Goal: Check status: Check status

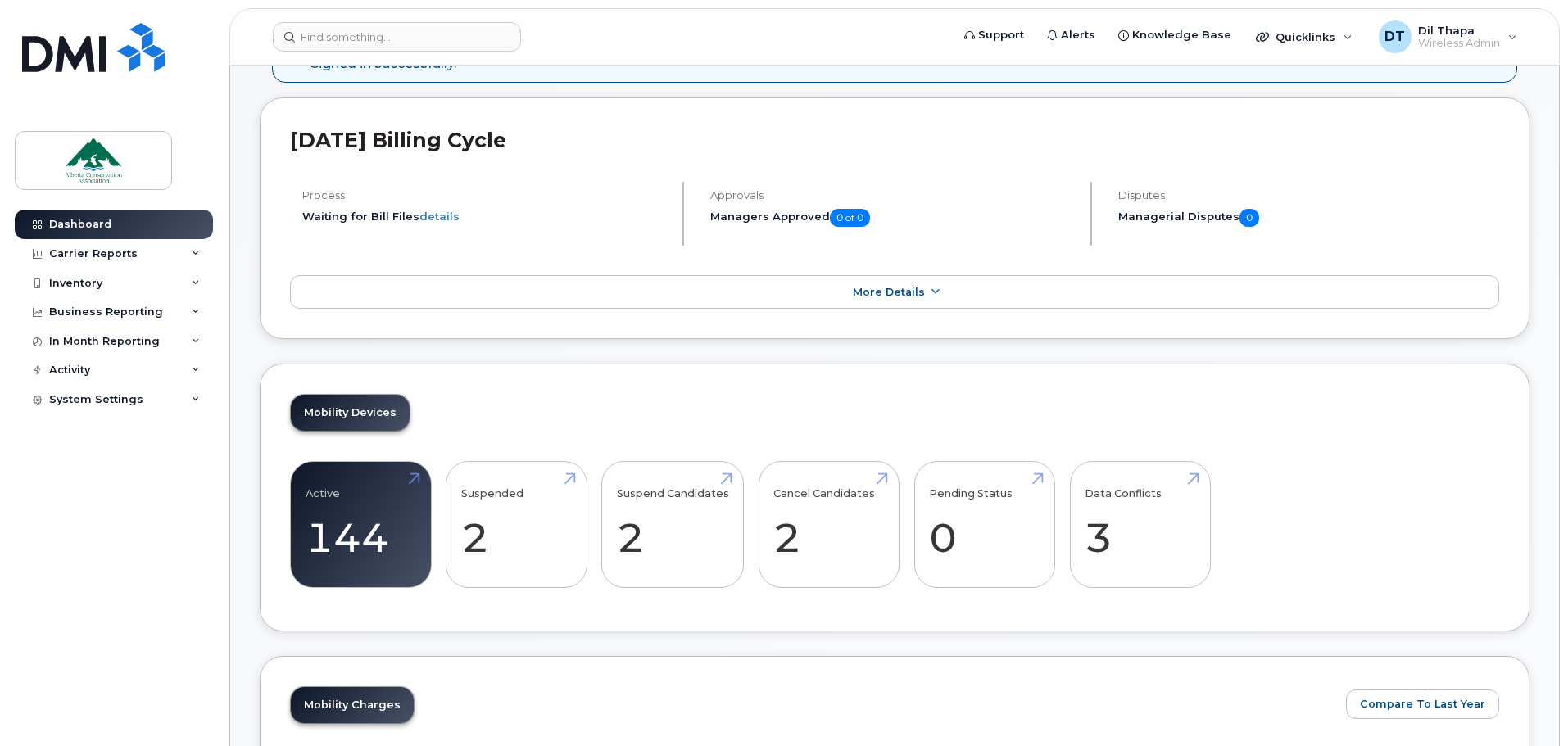
scroll to position [82, 0]
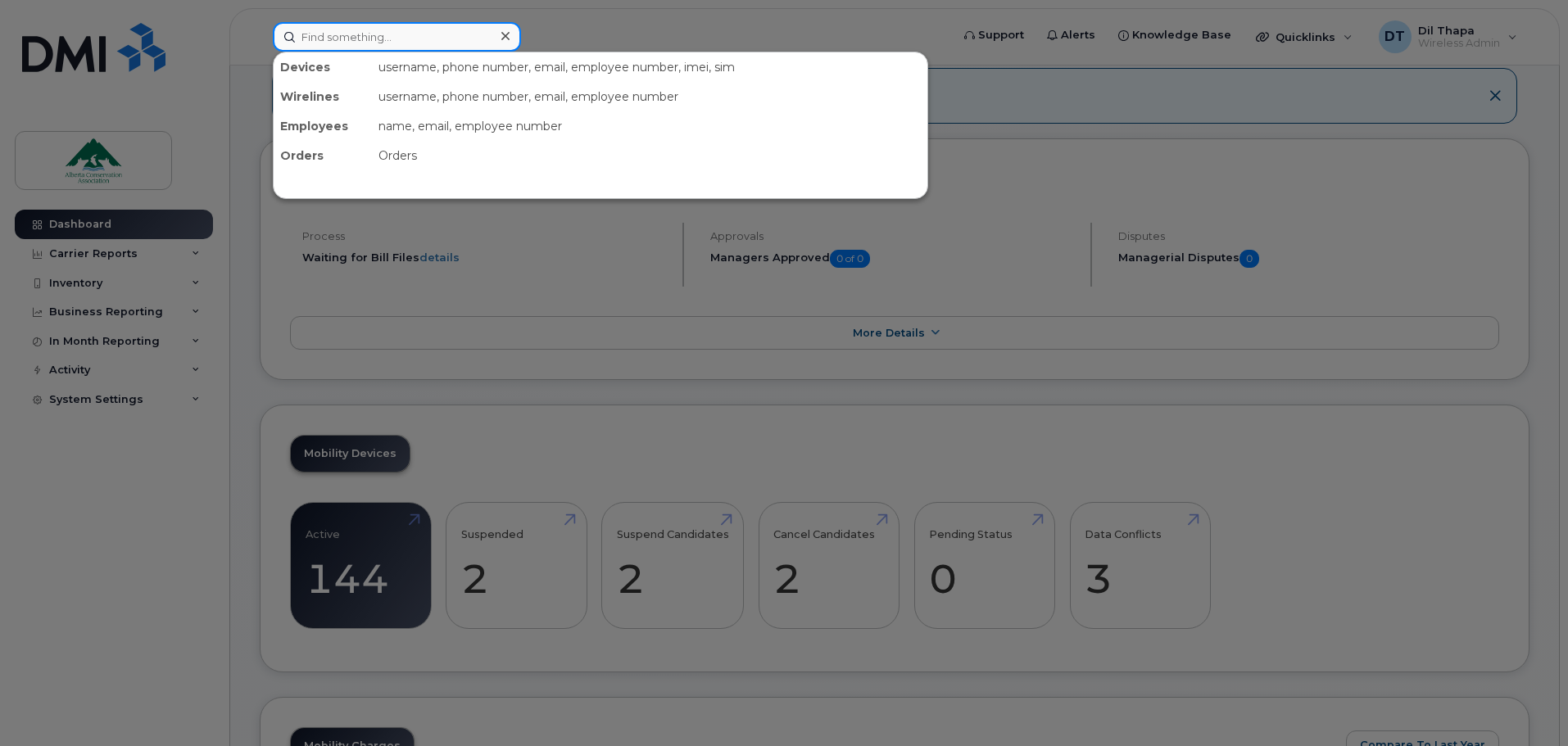
click at [385, 41] on input at bounding box center [396, 36] width 248 height 29
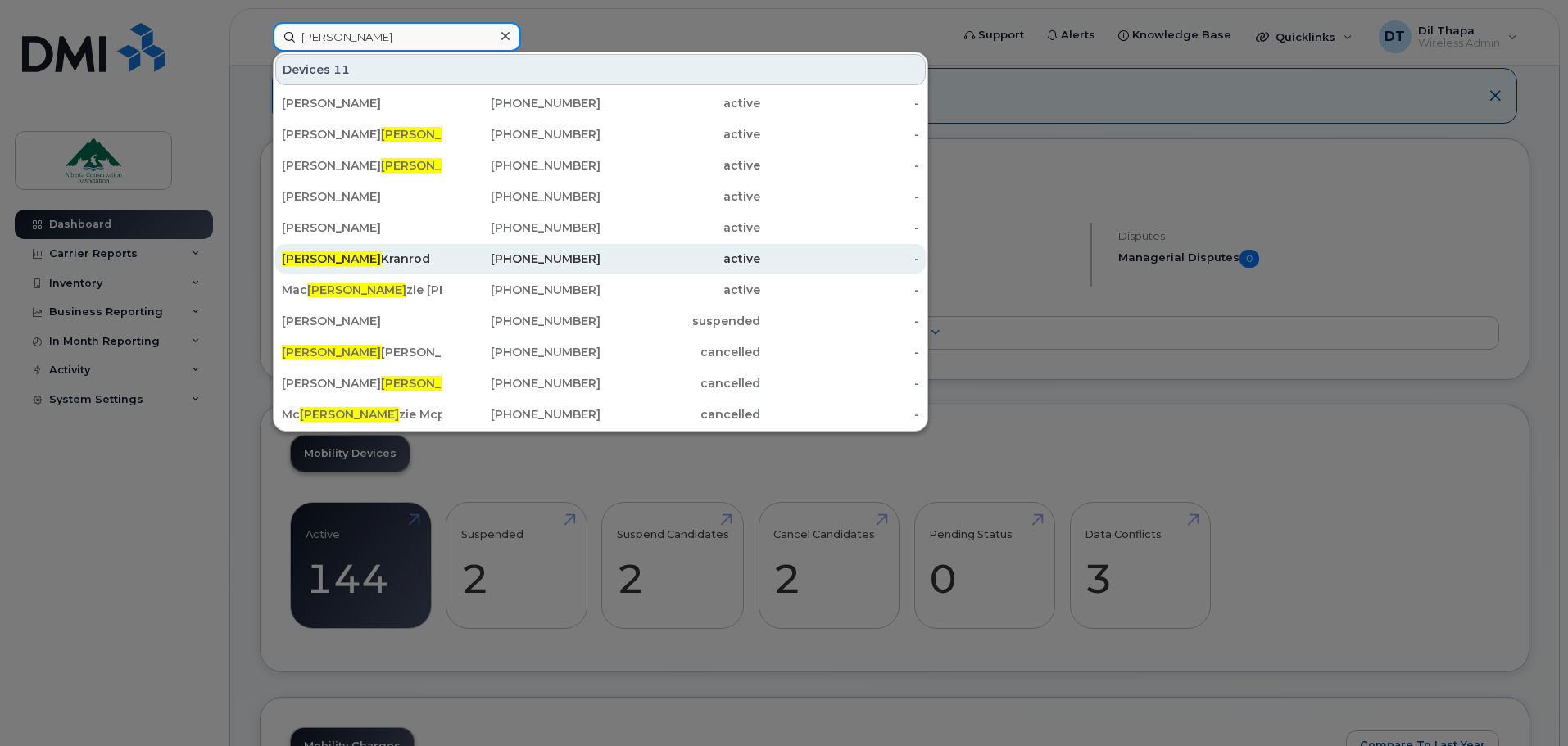
type input "ken"
click at [323, 260] on div "Ken Kranrod" at bounding box center [361, 258] width 159 height 16
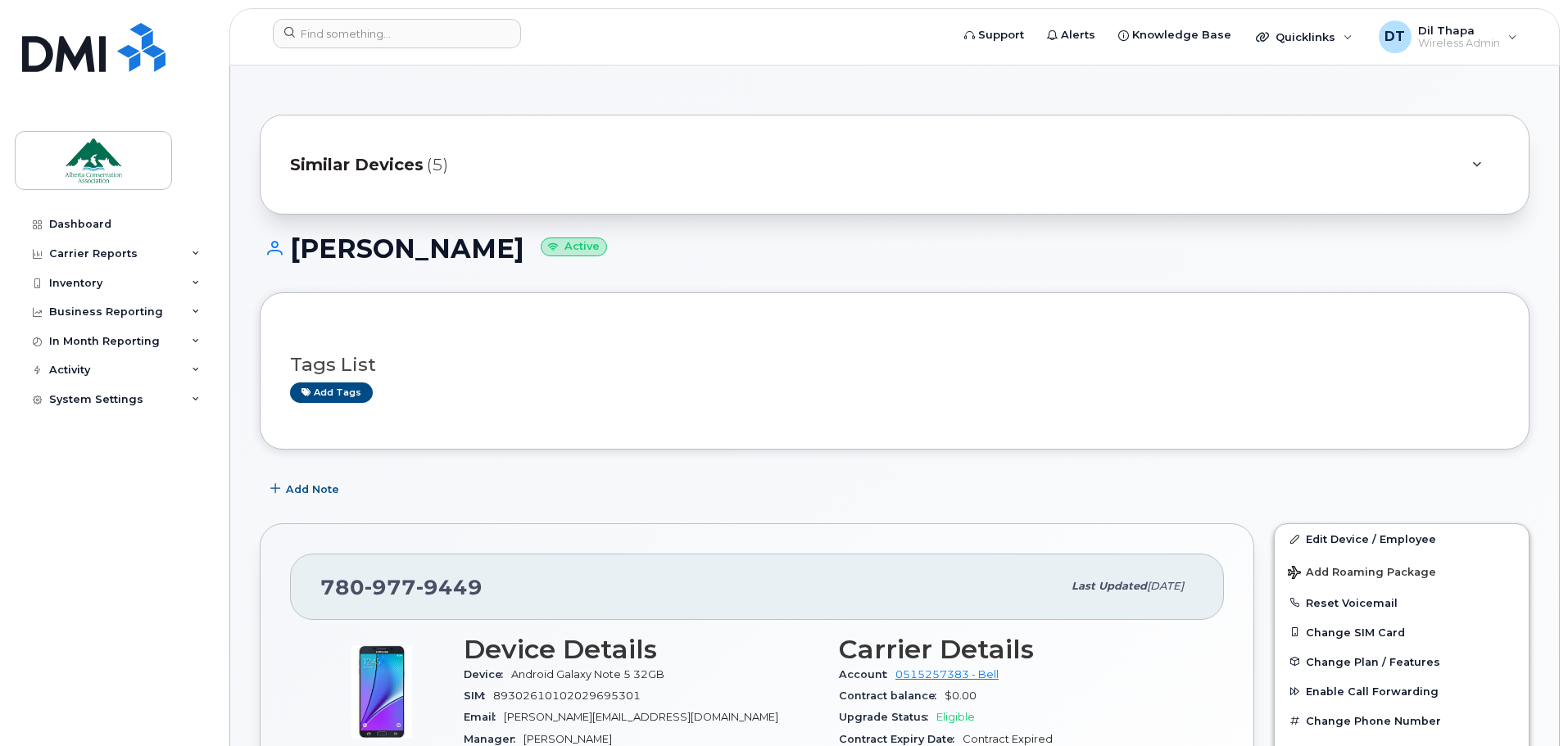
click at [385, 163] on span "Similar Devices" at bounding box center [356, 164] width 133 height 24
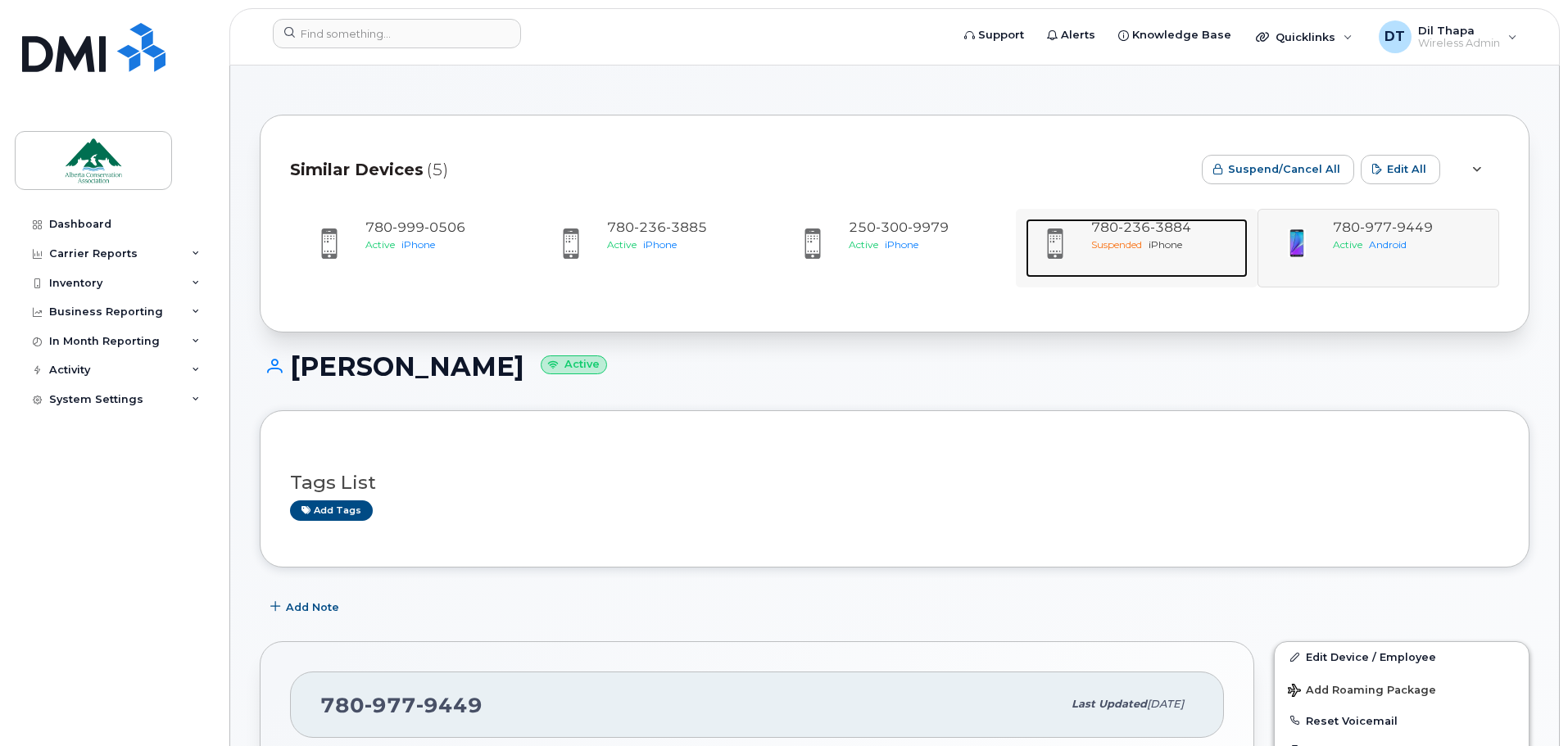
click at [1126, 239] on span "Suspended" at bounding box center [1116, 244] width 51 height 12
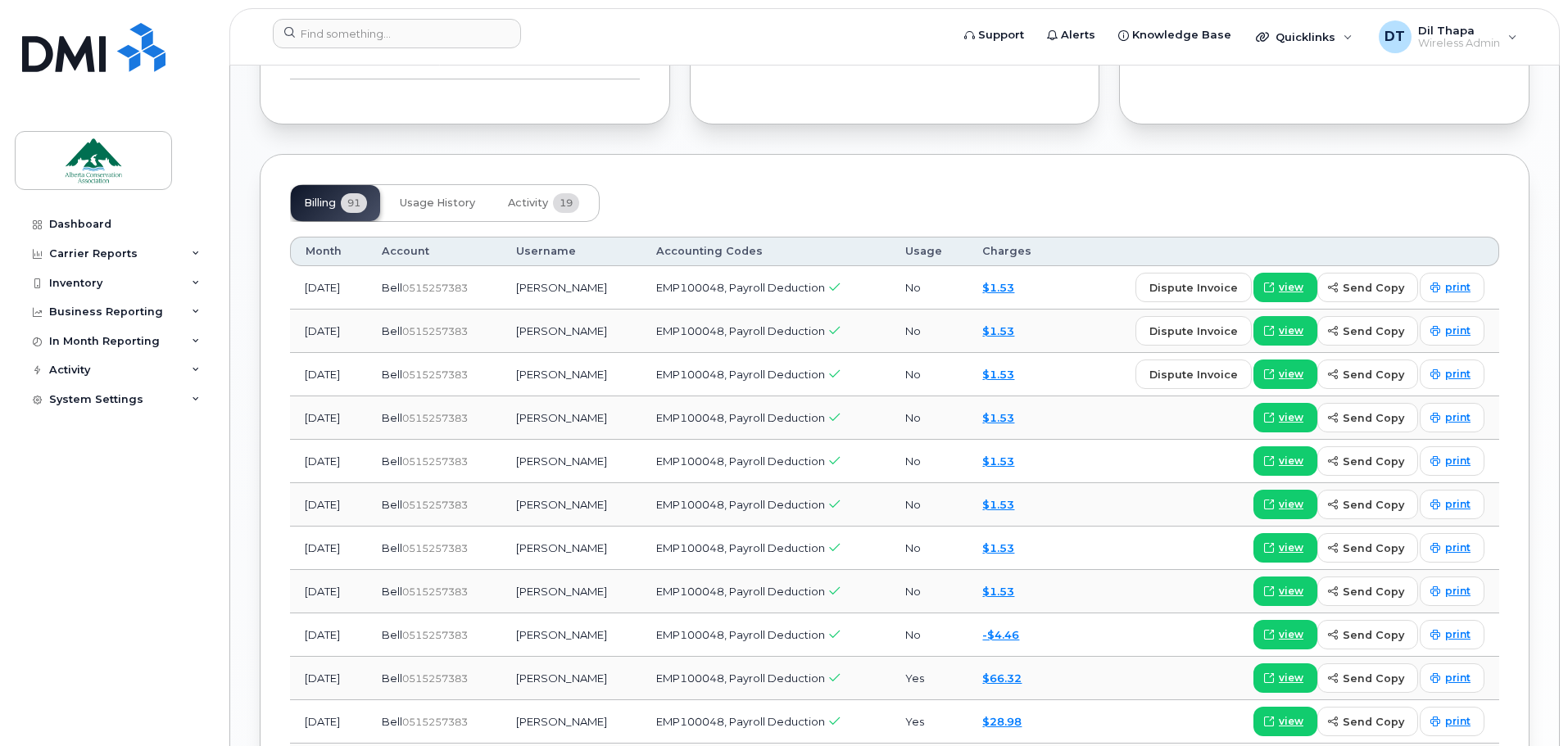
scroll to position [1310, 0]
